Goal: Information Seeking & Learning: Compare options

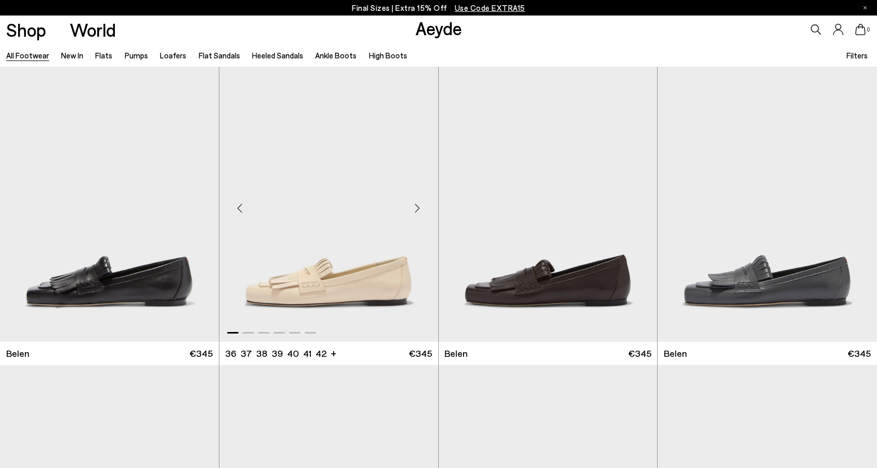
click at [272, 268] on img "1 / 6" at bounding box center [328, 204] width 219 height 275
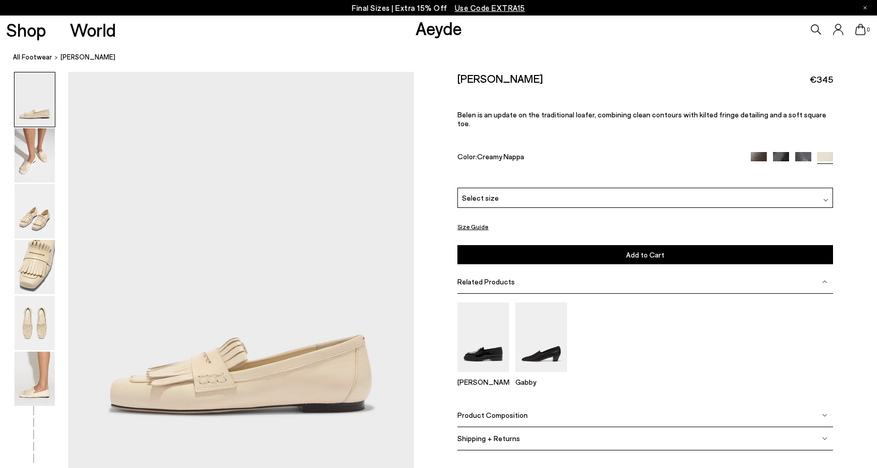
scroll to position [192, 0]
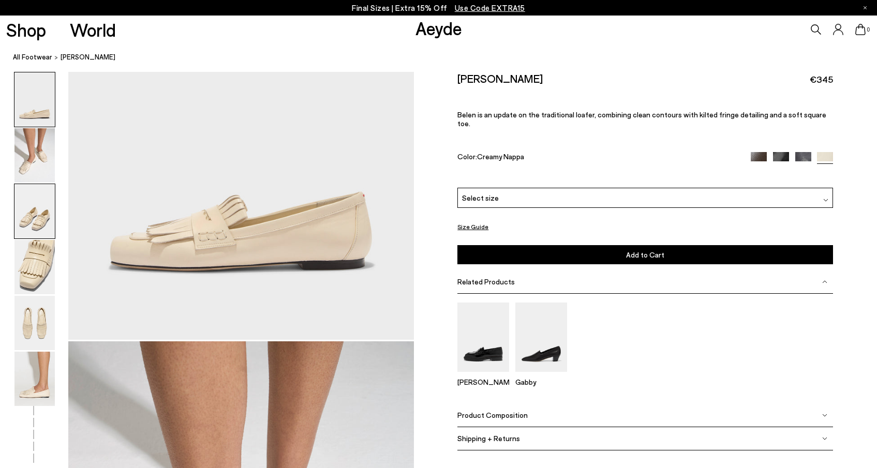
click at [42, 205] on img at bounding box center [34, 211] width 40 height 54
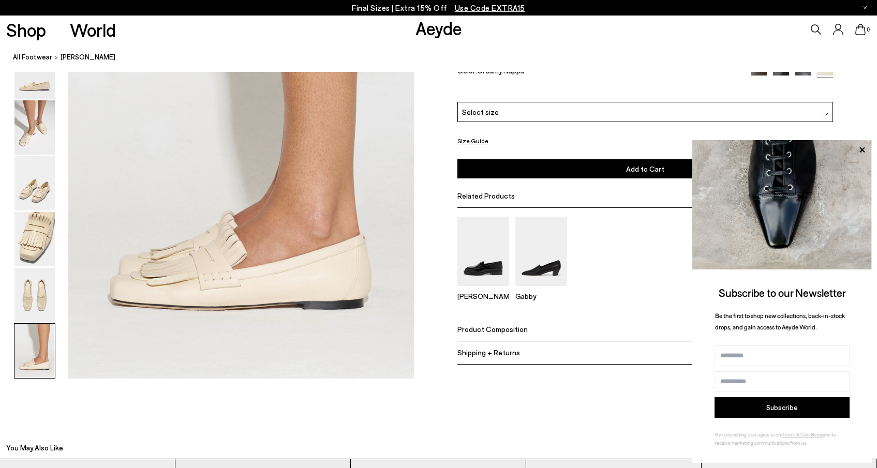
scroll to position [2435, 0]
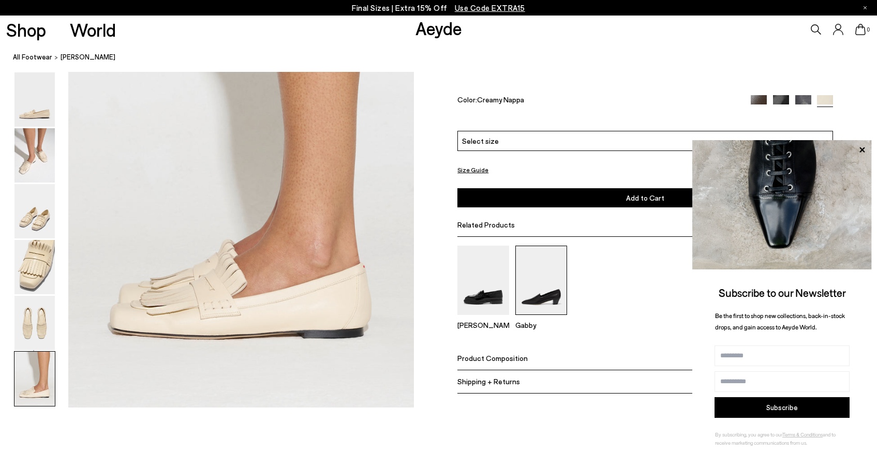
click at [537, 282] on img at bounding box center [541, 280] width 52 height 69
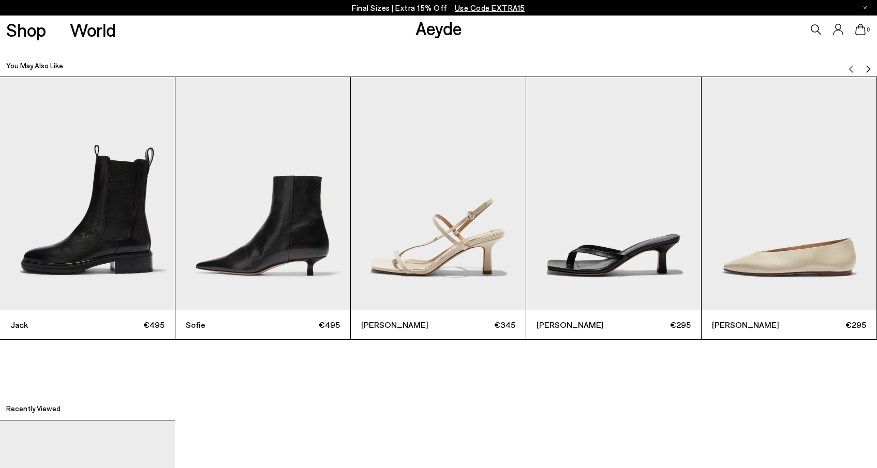
scroll to position [2778, 0]
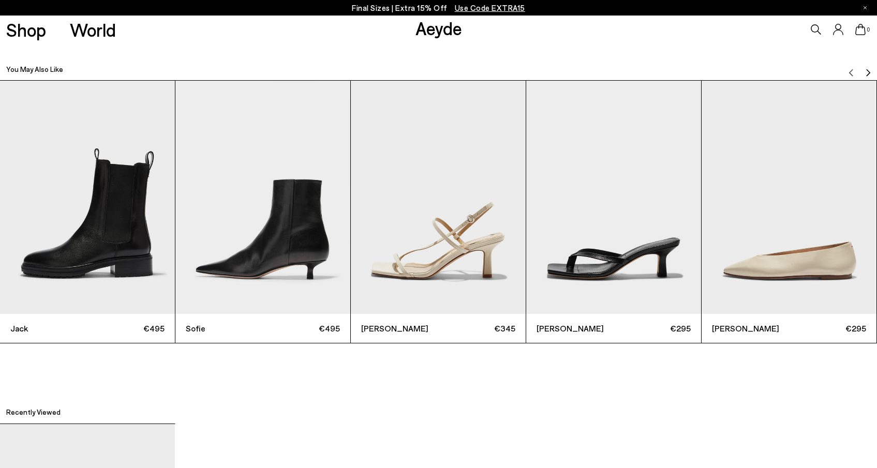
click at [309, 250] on img "2 / 6" at bounding box center [262, 197] width 175 height 233
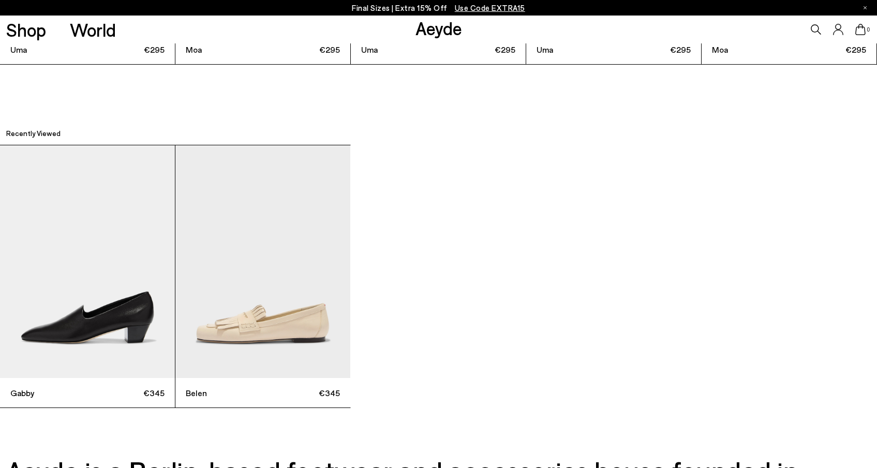
scroll to position [3056, 0]
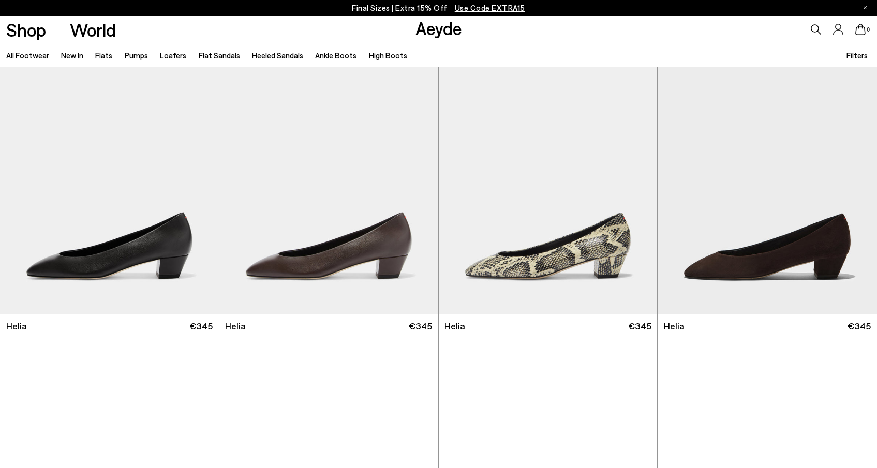
scroll to position [2241, 0]
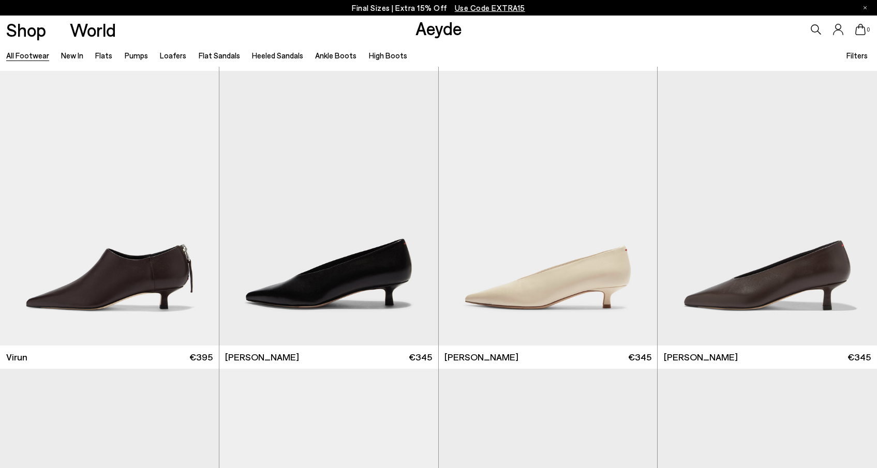
scroll to position [3893, 0]
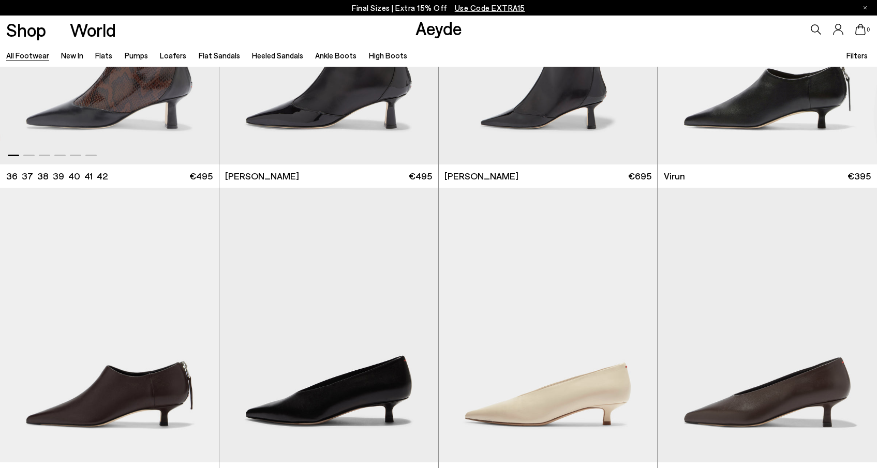
scroll to position [3759, 0]
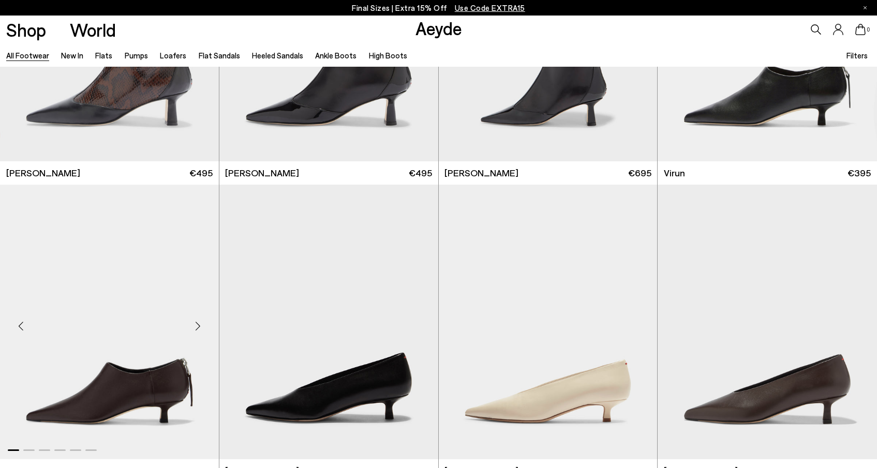
click at [125, 354] on img "1 / 6" at bounding box center [109, 322] width 219 height 275
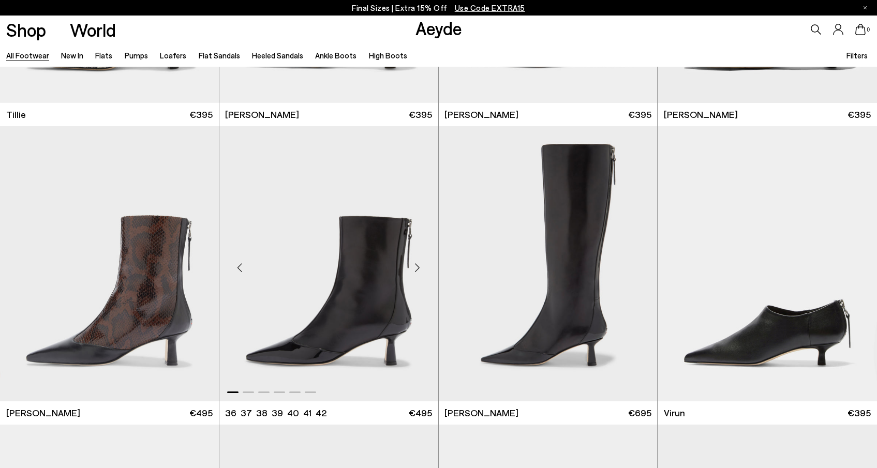
scroll to position [3506, 0]
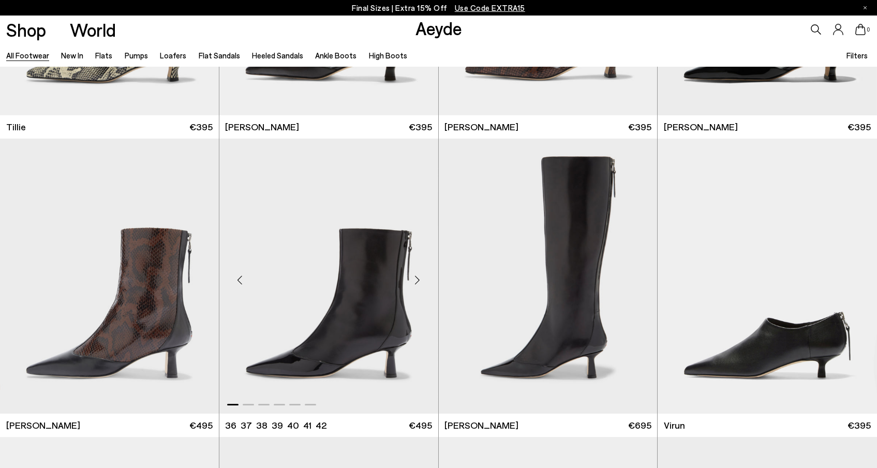
click at [392, 226] on img "1 / 6" at bounding box center [328, 276] width 219 height 275
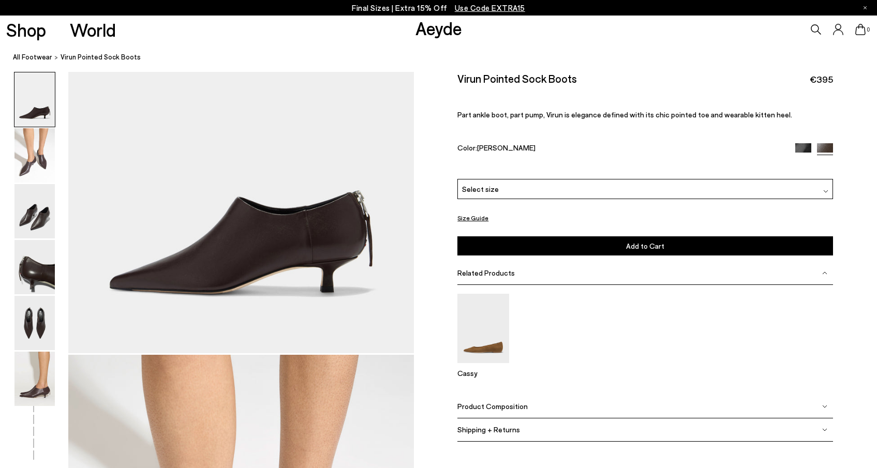
scroll to position [113, 0]
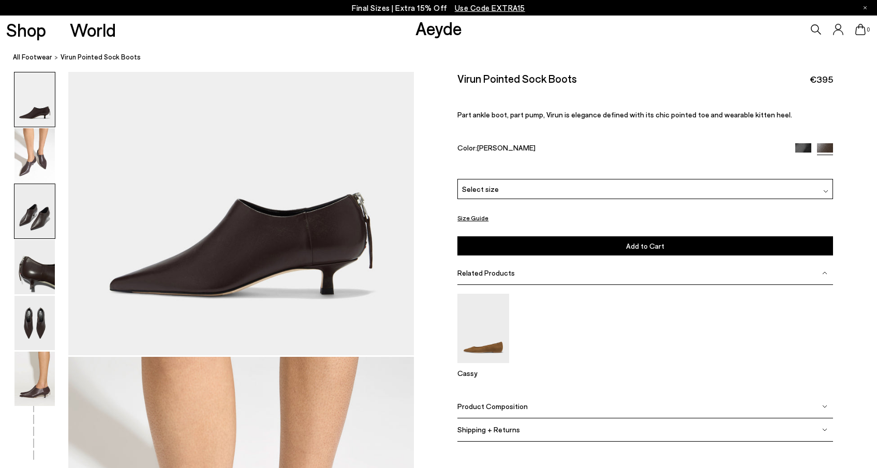
click at [35, 221] on img at bounding box center [34, 211] width 40 height 54
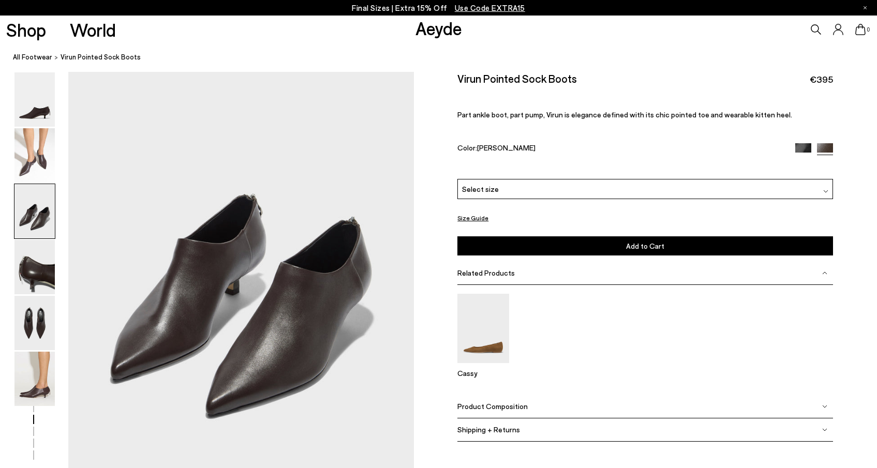
scroll to position [907, 0]
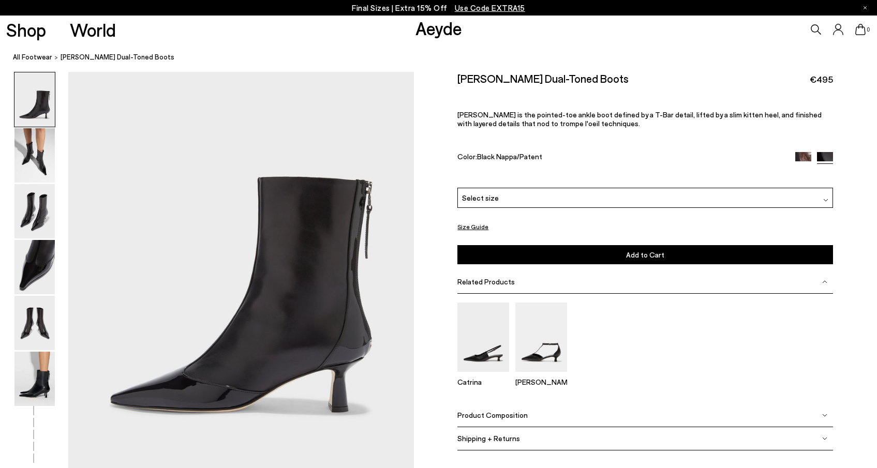
scroll to position [51, 0]
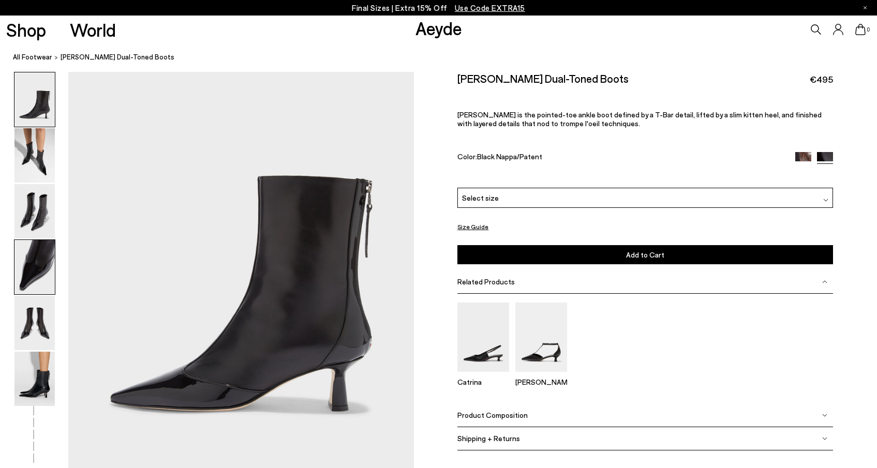
click at [29, 263] on img at bounding box center [34, 267] width 40 height 54
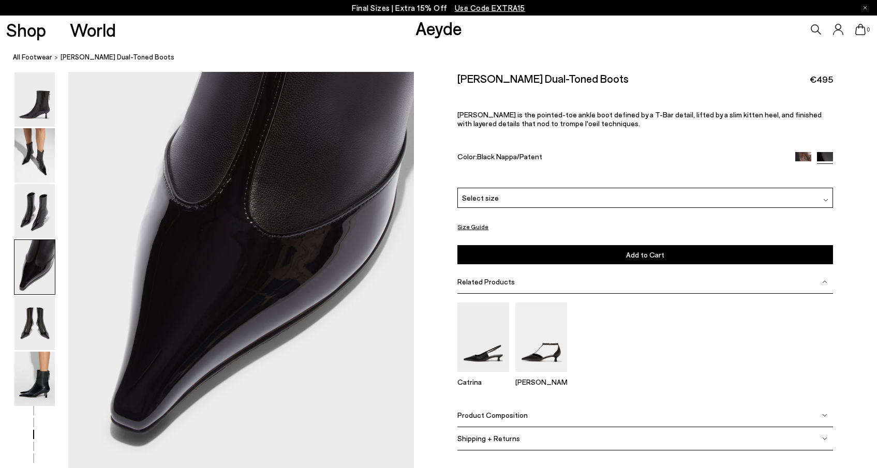
scroll to position [1416, 0]
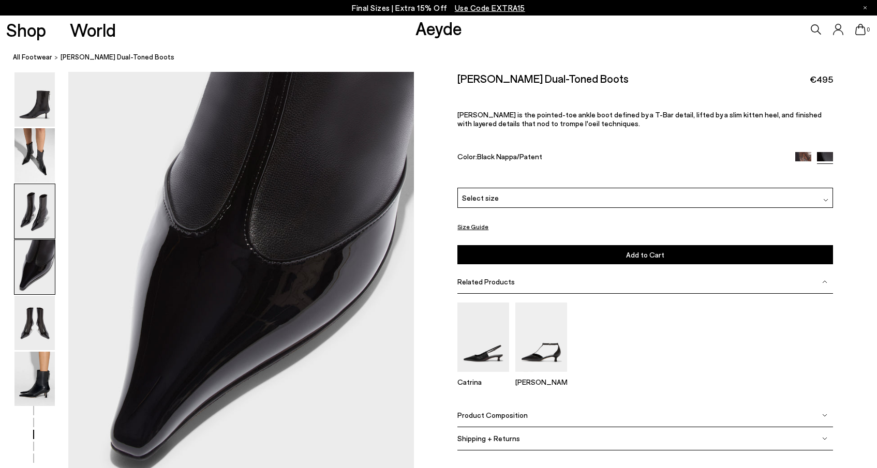
click at [35, 201] on img at bounding box center [34, 211] width 40 height 54
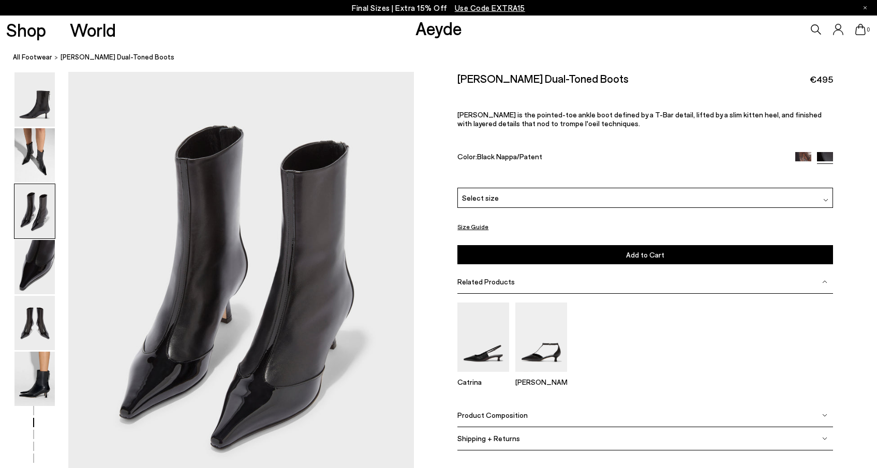
scroll to position [945, 0]
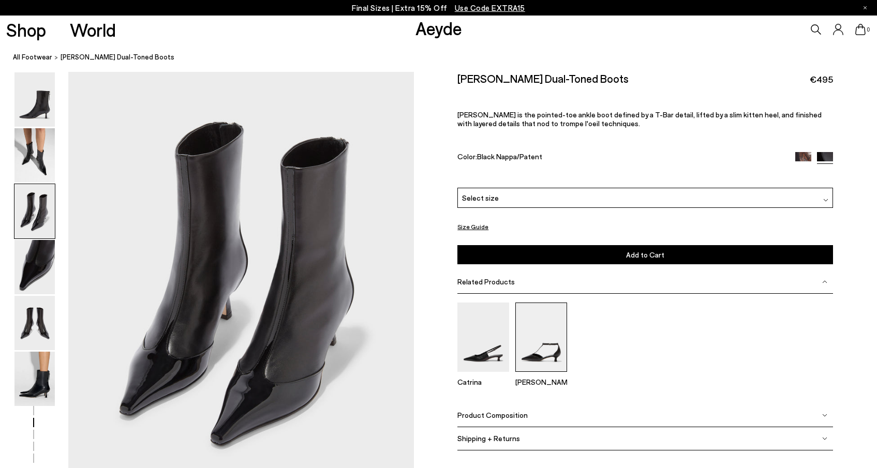
click at [535, 317] on img at bounding box center [541, 337] width 52 height 69
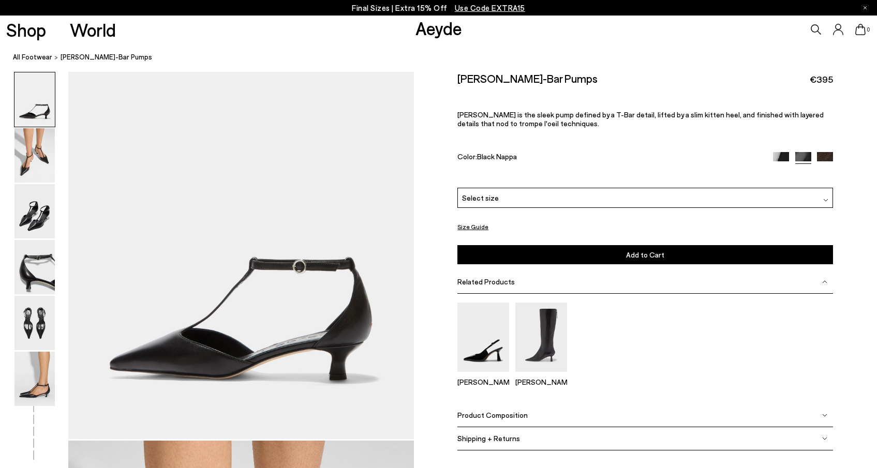
scroll to position [31, 0]
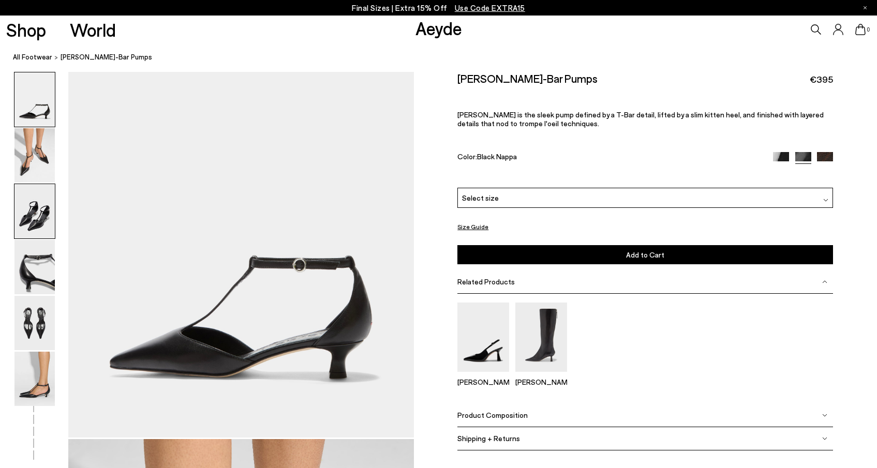
click at [37, 214] on img at bounding box center [34, 211] width 40 height 54
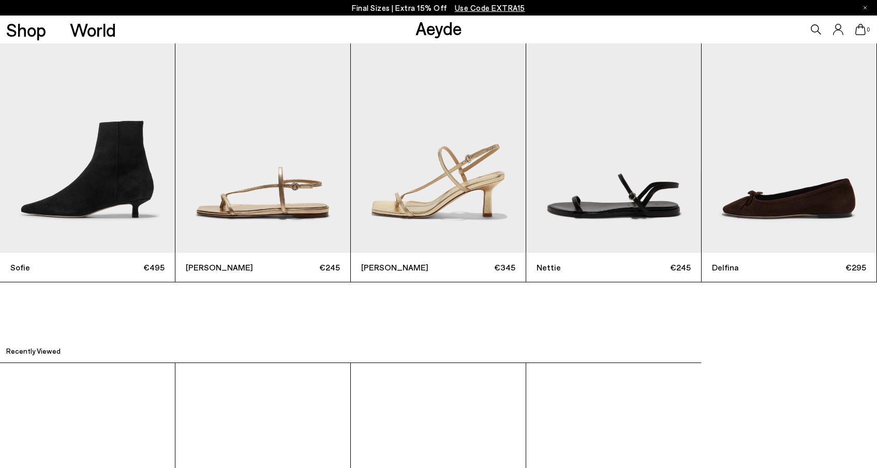
scroll to position [2786, 0]
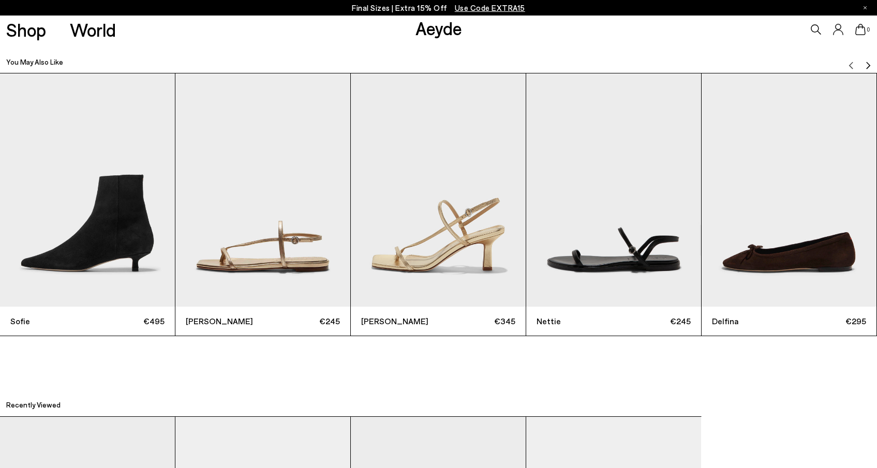
click at [617, 289] on img "4 / 6" at bounding box center [613, 189] width 175 height 233
